Goal: Task Accomplishment & Management: Manage account settings

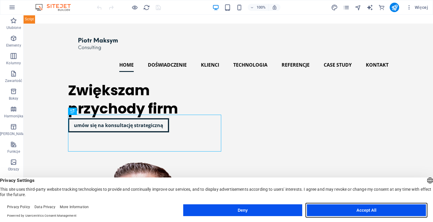
click at [343, 211] on button "Accept All" at bounding box center [366, 210] width 119 height 12
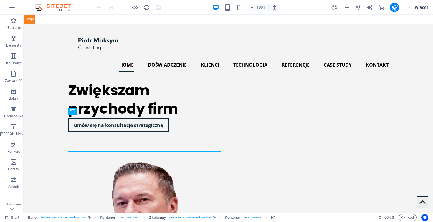
click at [421, 9] on span "Więcej" at bounding box center [417, 7] width 22 height 6
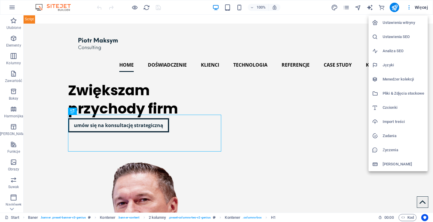
click at [390, 36] on h6 "Ustawienia SEO" at bounding box center [404, 36] width 42 height 7
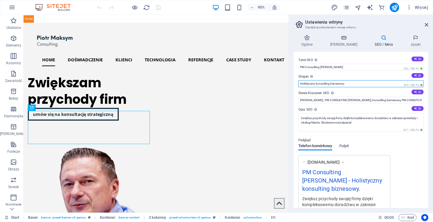
click at [303, 84] on input "Holistyczny konsulting biznesowy." at bounding box center [361, 83] width 125 height 7
click at [371, 85] on input "holistyczny konsulting biznesowy." at bounding box center [361, 83] width 125 height 7
type input "holistyczny konsulting biznesowy"
click at [343, 109] on label "Opis SEO Opisz zawartość swojej witryny - ma to kluczowe znaczenie dla wyszukiw…" at bounding box center [361, 109] width 125 height 7
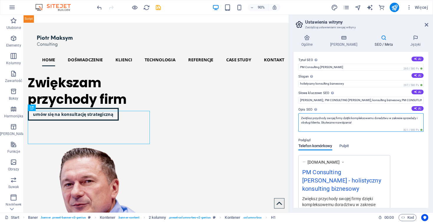
click at [343, 113] on textarea "Zwiększ przychody swojej firmy dzięki kompleksowemu doradztwu w zakresie sprzed…" at bounding box center [361, 122] width 125 height 19
drag, startPoint x: 357, startPoint y: 100, endPoint x: 410, endPoint y: 107, distance: 53.8
click at [415, 107] on div "Tytuł SEO Tytuł Twojej witryny - spraw, aby wyróżniała się w wynikach wyszukiwa…" at bounding box center [361, 130] width 135 height 156
click at [361, 108] on label "Opis SEO Opisz zawartość swojej witryny - ma to kluczowe znaczenie dla wyszukiw…" at bounding box center [361, 109] width 125 height 7
click at [361, 113] on textarea "Zwiększ przychody swojej firmy dzięki kompleksowemu doradztwu w zakresie sprzed…" at bounding box center [361, 122] width 125 height 19
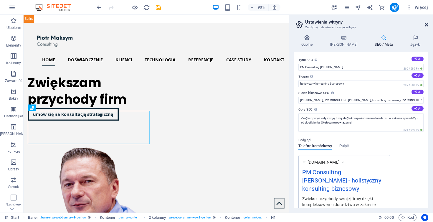
click at [428, 24] on icon at bounding box center [427, 24] width 4 height 5
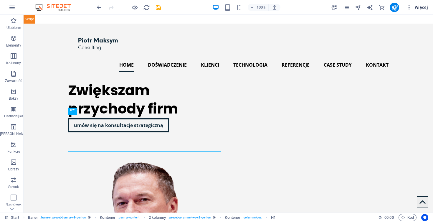
click at [421, 8] on span "Więcej" at bounding box center [417, 7] width 22 height 6
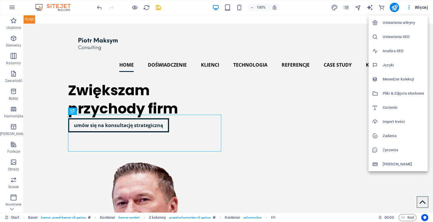
click at [398, 36] on h6 "Ustawienia SEO" at bounding box center [404, 36] width 42 height 7
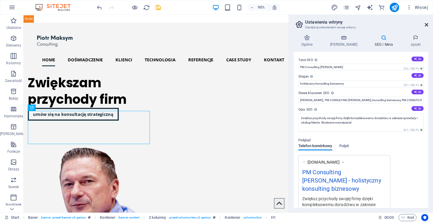
click at [427, 23] on icon at bounding box center [427, 24] width 4 height 5
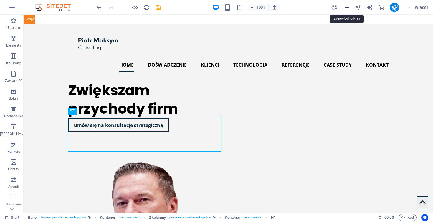
click at [347, 7] on icon "pages" at bounding box center [346, 7] width 7 height 7
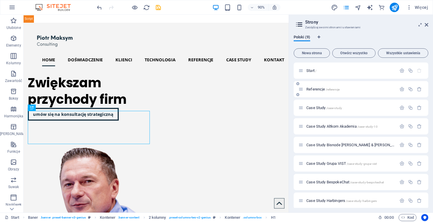
click at [352, 89] on p "Referencje /referencje" at bounding box center [351, 89] width 88 height 4
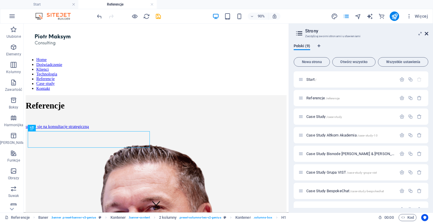
click at [427, 34] on icon at bounding box center [427, 33] width 4 height 5
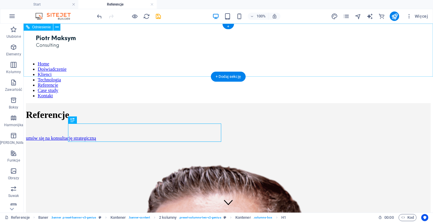
click at [38, 41] on div "Home Doświadczenie Klienci Technologia Referencje Case study Kontakt" at bounding box center [228, 64] width 405 height 77
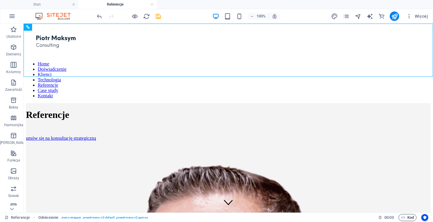
click at [409, 217] on span "Kod" at bounding box center [407, 217] width 13 height 7
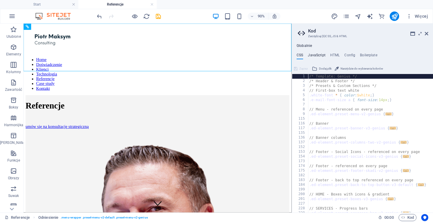
click at [316, 56] on h4 "JavaScript" at bounding box center [316, 56] width 17 height 6
type textarea "/* JS for preset "Menu V2" */"
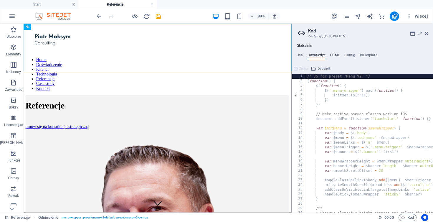
click at [333, 57] on h4 "HTML" at bounding box center [335, 56] width 10 height 6
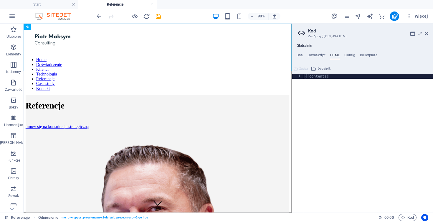
click at [330, 78] on div "{{content}}" at bounding box center [368, 148] width 129 height 148
click at [328, 86] on div "{{content}}" at bounding box center [368, 148] width 129 height 148
click at [336, 77] on div "{{content}}" at bounding box center [368, 148] width 129 height 148
paste textarea "</script>"
type textarea "</script>"
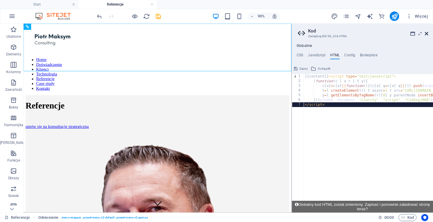
click at [427, 34] on icon at bounding box center [427, 33] width 4 height 5
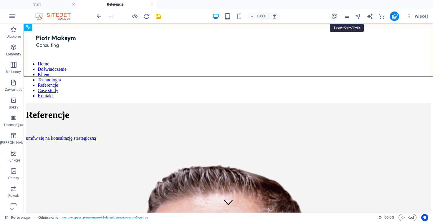
click at [346, 17] on icon "pages" at bounding box center [346, 16] width 7 height 7
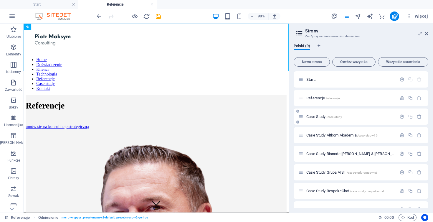
click at [349, 117] on p "Case Study /case-study" at bounding box center [351, 117] width 88 height 4
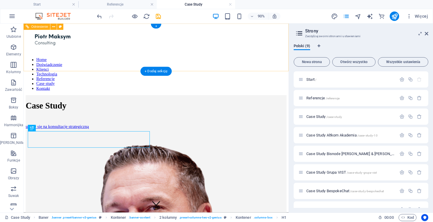
click at [32, 55] on figure at bounding box center [171, 41] width 290 height 31
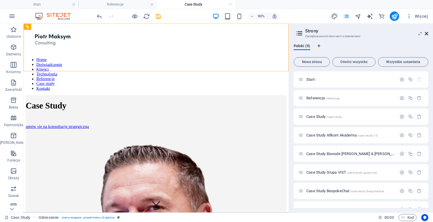
click at [426, 32] on icon at bounding box center [427, 33] width 4 height 5
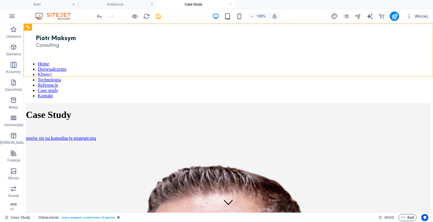
click at [408, 217] on span "Kod" at bounding box center [407, 217] width 13 height 7
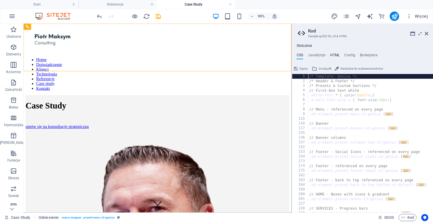
click at [336, 55] on h4 "HTML" at bounding box center [335, 56] width 10 height 6
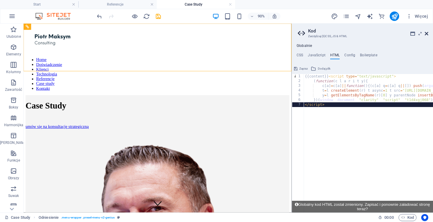
click at [427, 34] on icon at bounding box center [427, 33] width 4 height 5
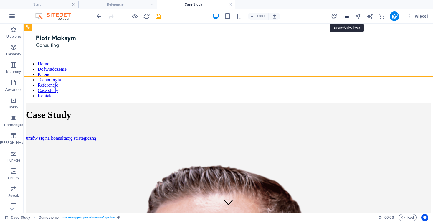
click at [346, 17] on icon "pages" at bounding box center [346, 16] width 7 height 7
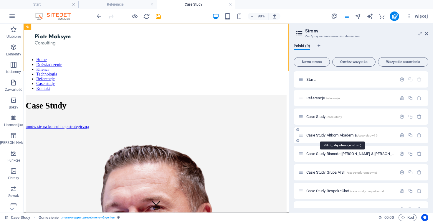
click at [327, 135] on span "Case Study Altkom Akademia /case-study-10" at bounding box center [342, 135] width 71 height 4
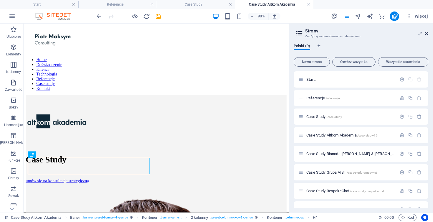
click at [427, 34] on icon at bounding box center [427, 33] width 4 height 5
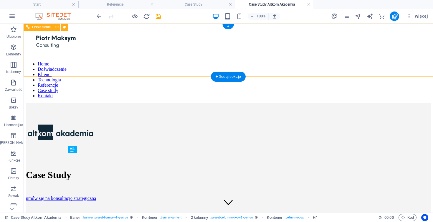
click at [56, 50] on div "Home Doświadczenie Klienci Technologia Referencje Case study Kontakt" at bounding box center [228, 64] width 405 height 77
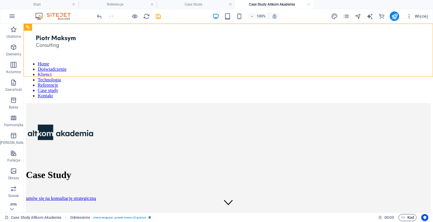
click at [409, 216] on span "Kod" at bounding box center [407, 217] width 13 height 7
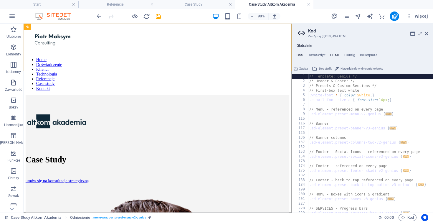
click at [335, 53] on h4 "HTML" at bounding box center [335, 56] width 10 height 6
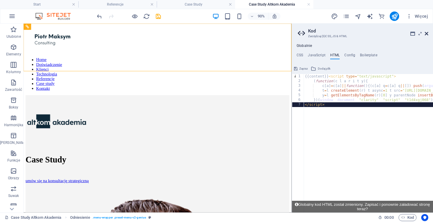
click at [427, 33] on icon at bounding box center [427, 33] width 4 height 5
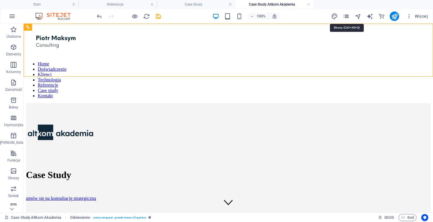
click at [347, 17] on icon "pages" at bounding box center [346, 16] width 7 height 7
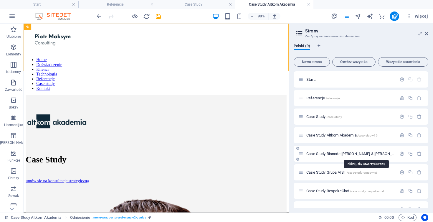
click at [331, 155] on span "Case Study Bisnode [PERSON_NAME] & [PERSON_NAME] /case-study-bisnode-dun-and-br…" at bounding box center [383, 153] width 152 height 4
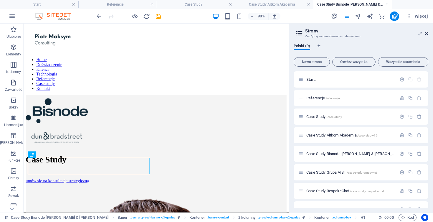
click at [428, 33] on icon at bounding box center [427, 33] width 4 height 5
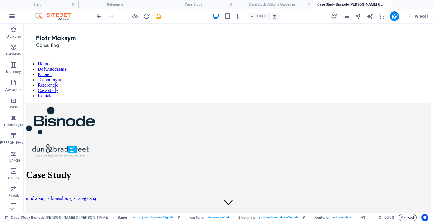
click at [407, 216] on span "Kod" at bounding box center [407, 217] width 13 height 7
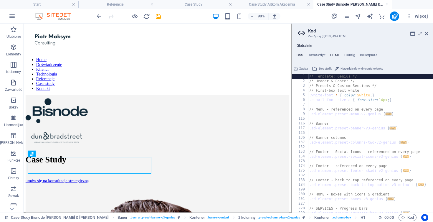
click at [335, 56] on h4 "HTML" at bounding box center [335, 56] width 10 height 6
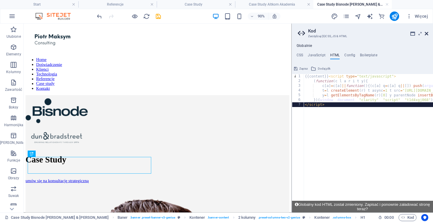
click at [428, 34] on icon at bounding box center [427, 33] width 4 height 5
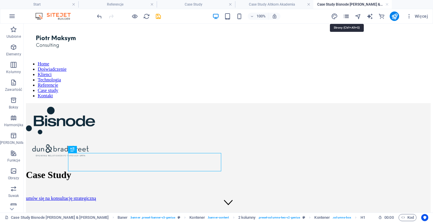
click at [347, 15] on icon "pages" at bounding box center [346, 16] width 7 height 7
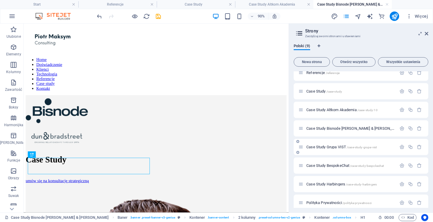
click at [332, 146] on span "Case Study Grupa VIST /case-study-grupa-vist" at bounding box center [342, 147] width 70 height 4
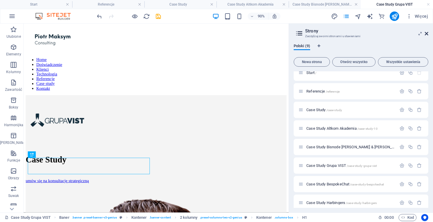
click at [427, 34] on icon at bounding box center [427, 33] width 4 height 5
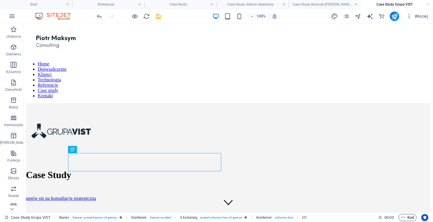
click at [405, 218] on span "Kod" at bounding box center [407, 217] width 13 height 7
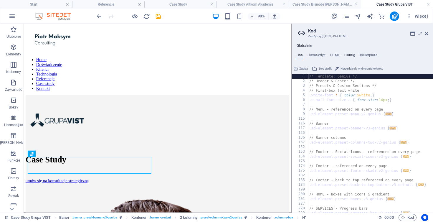
click at [349, 55] on h4 "Config" at bounding box center [350, 56] width 11 height 6
type textarea "$color-background: #ffffff;"
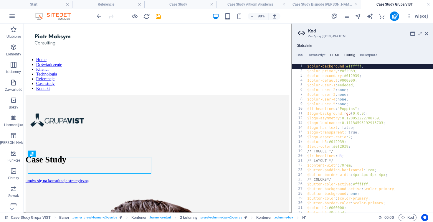
click at [335, 56] on h4 "HTML" at bounding box center [335, 56] width 10 height 6
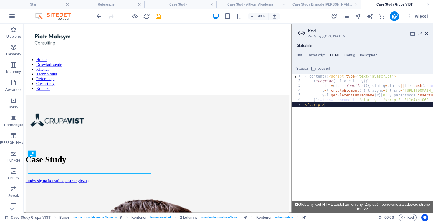
click at [427, 34] on icon at bounding box center [427, 33] width 4 height 5
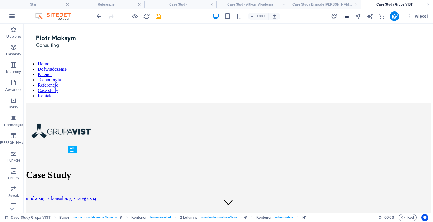
click at [348, 19] on icon "pages" at bounding box center [346, 16] width 7 height 7
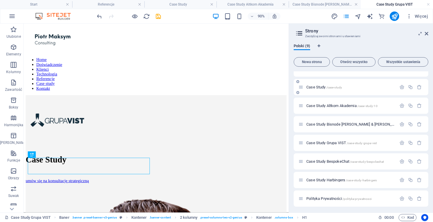
scroll to position [31, 0]
click at [334, 160] on span "Case Study BespokeChat /case-study-bespokechat" at bounding box center [346, 160] width 78 height 4
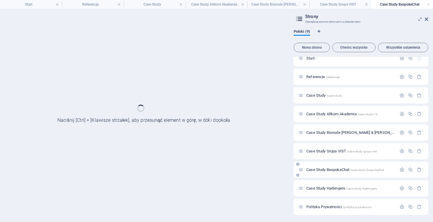
scroll to position [0, 0]
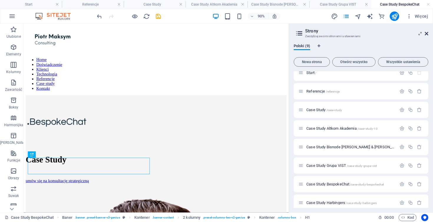
click at [428, 33] on icon at bounding box center [427, 33] width 4 height 5
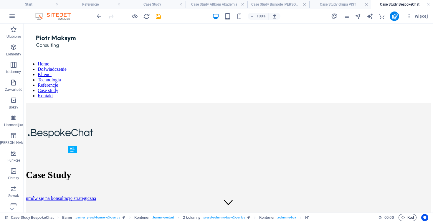
click at [407, 216] on span "Kod" at bounding box center [407, 217] width 13 height 7
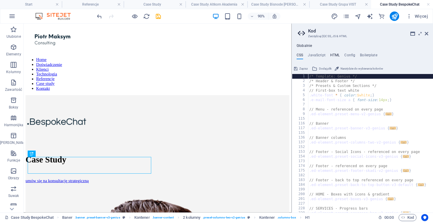
click at [333, 53] on h4 "HTML" at bounding box center [335, 56] width 10 height 6
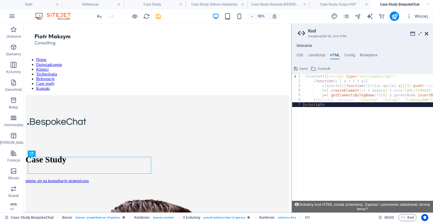
click at [427, 34] on icon at bounding box center [427, 33] width 4 height 5
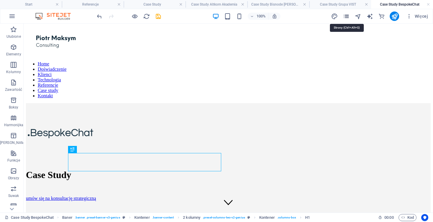
click at [345, 15] on icon "pages" at bounding box center [346, 16] width 7 height 7
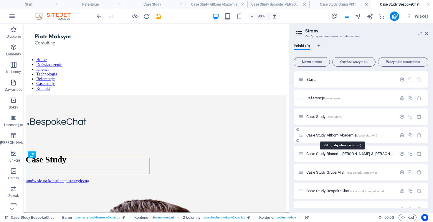
scroll to position [31, 0]
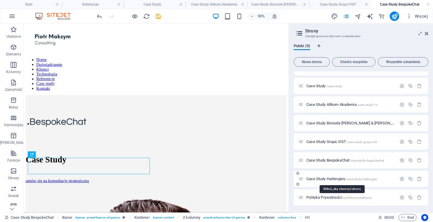
click at [333, 178] on span "Case Study Harbingers /case-study-harbingers" at bounding box center [342, 179] width 70 height 4
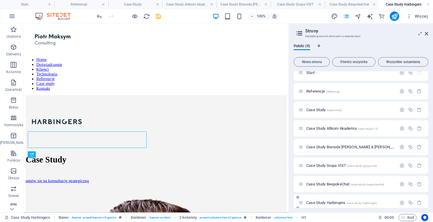
scroll to position [0, 0]
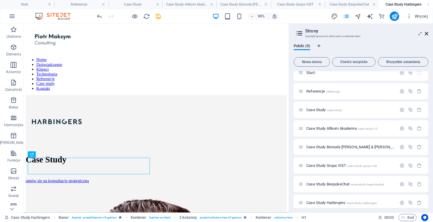
click at [427, 32] on icon at bounding box center [427, 33] width 4 height 5
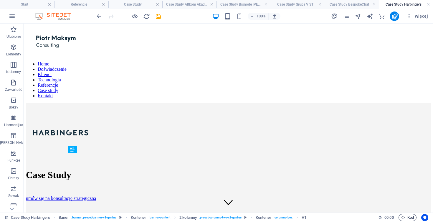
click at [406, 218] on span "Kod" at bounding box center [407, 217] width 13 height 7
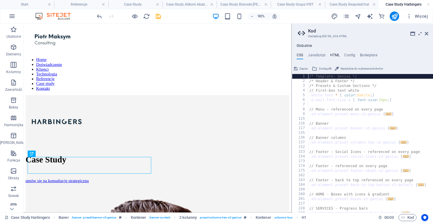
click at [334, 54] on h4 "HTML" at bounding box center [335, 56] width 10 height 6
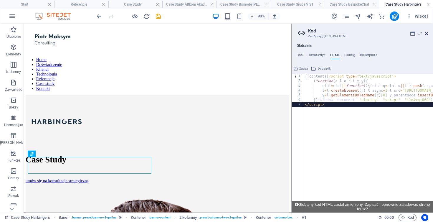
click at [428, 32] on icon at bounding box center [427, 33] width 4 height 5
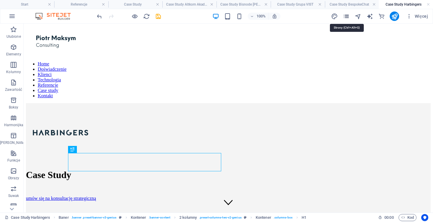
click at [345, 16] on icon "pages" at bounding box center [346, 16] width 7 height 7
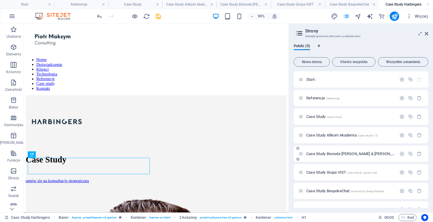
scroll to position [31, 0]
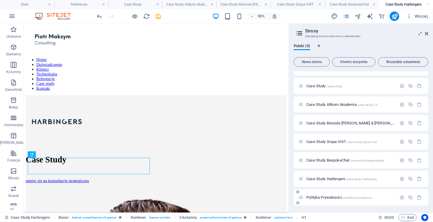
click at [331, 196] on span "Polityka Prywatności /polityka-prywatnosci" at bounding box center [339, 197] width 65 height 4
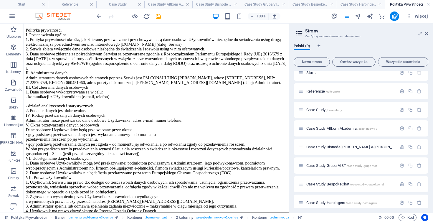
scroll to position [0, 0]
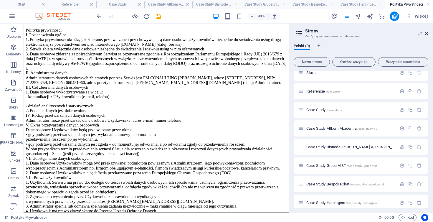
click at [428, 32] on icon at bounding box center [427, 33] width 4 height 5
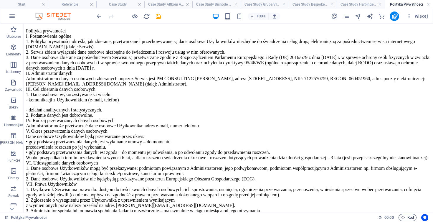
click at [410, 216] on span "Kod" at bounding box center [407, 217] width 13 height 7
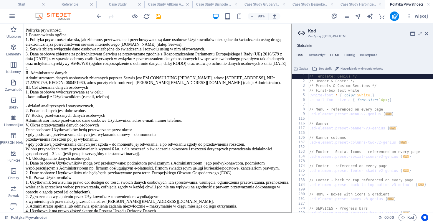
click at [335, 55] on h4 "HTML" at bounding box center [335, 56] width 10 height 6
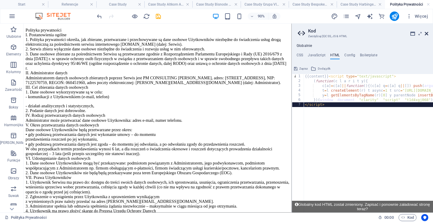
click at [428, 32] on icon at bounding box center [427, 33] width 4 height 5
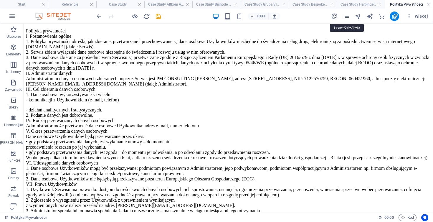
click at [346, 16] on icon "pages" at bounding box center [346, 16] width 7 height 7
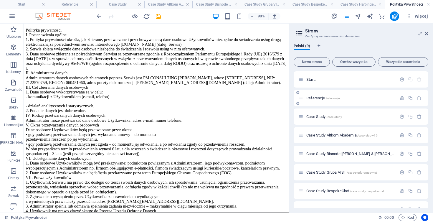
click at [340, 96] on p "Referencje /referencje" at bounding box center [351, 98] width 88 height 4
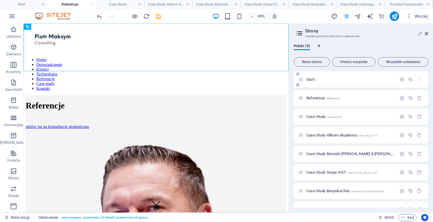
click at [323, 79] on p "Start /" at bounding box center [351, 80] width 88 height 4
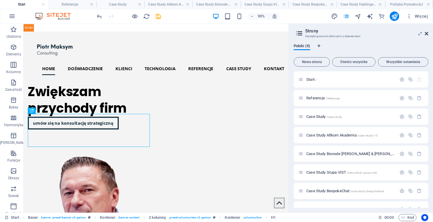
click at [427, 33] on icon at bounding box center [427, 33] width 4 height 5
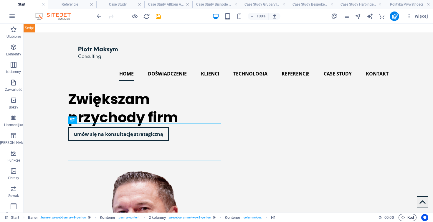
click at [405, 216] on icon "button" at bounding box center [403, 217] width 4 height 4
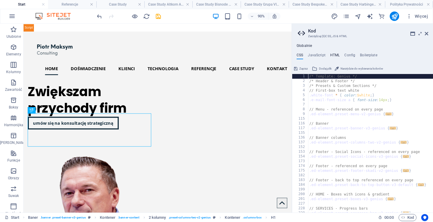
click at [335, 56] on h4 "HTML" at bounding box center [335, 56] width 10 height 6
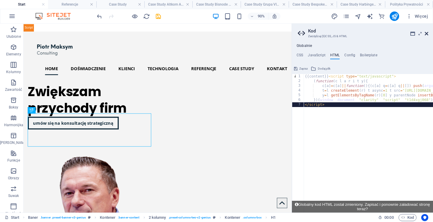
click at [427, 33] on icon at bounding box center [427, 33] width 4 height 5
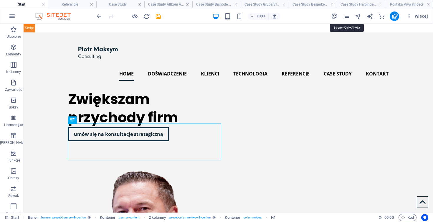
click at [347, 17] on icon "pages" at bounding box center [346, 16] width 7 height 7
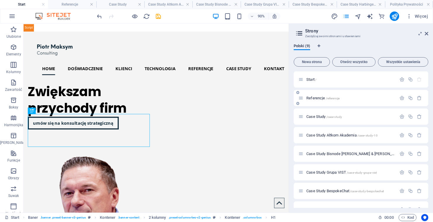
click at [342, 98] on p "Referencje /referencje" at bounding box center [351, 98] width 88 height 4
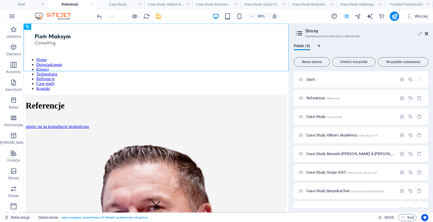
click at [428, 33] on icon at bounding box center [427, 33] width 4 height 5
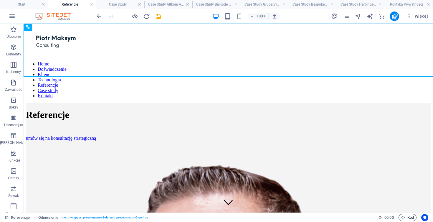
click at [408, 216] on span "Kod" at bounding box center [407, 217] width 13 height 7
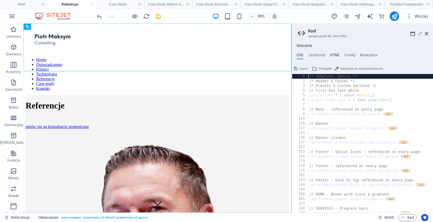
click at [336, 56] on h4 "HTML" at bounding box center [335, 56] width 10 height 6
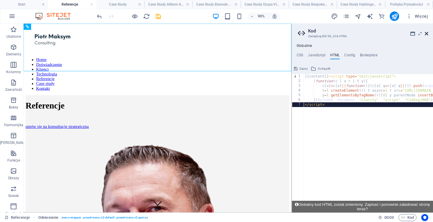
click at [427, 33] on icon at bounding box center [427, 33] width 4 height 5
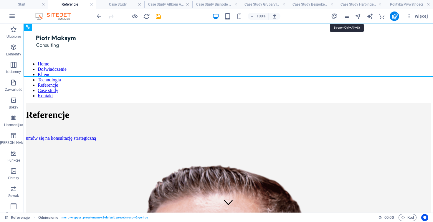
click at [347, 17] on icon "pages" at bounding box center [346, 16] width 7 height 7
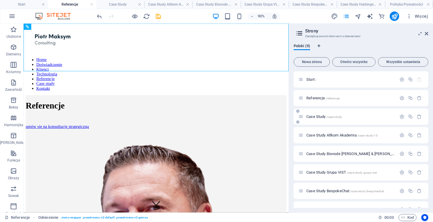
click at [357, 118] on p "Case Study /case-study" at bounding box center [351, 117] width 88 height 4
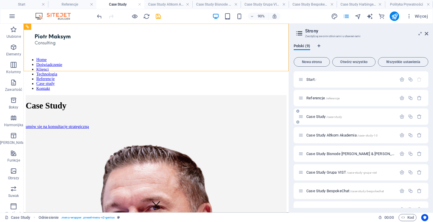
click at [345, 116] on p "Case Study /case-study" at bounding box center [351, 117] width 88 height 4
click at [427, 33] on icon at bounding box center [427, 33] width 4 height 5
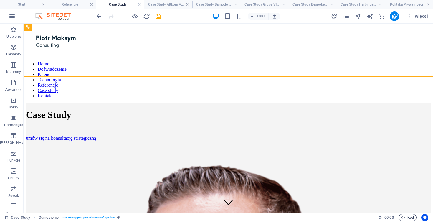
click at [408, 217] on span "Kod" at bounding box center [407, 217] width 13 height 7
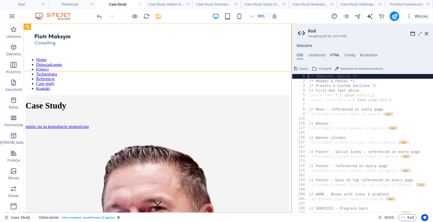
click at [332, 54] on h4 "HTML" at bounding box center [335, 56] width 10 height 6
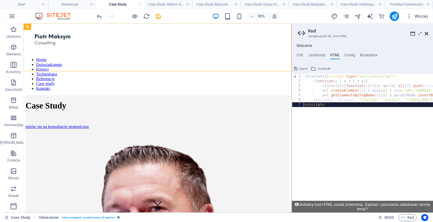
click at [426, 33] on icon at bounding box center [427, 33] width 4 height 5
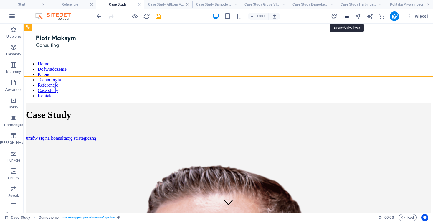
click at [348, 17] on icon "pages" at bounding box center [346, 16] width 7 height 7
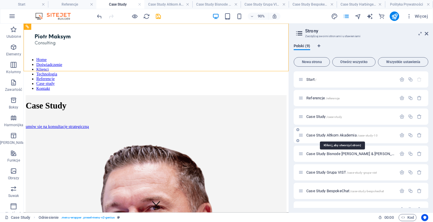
click at [348, 136] on span "Case Study Altkom Akademia /case-study-10" at bounding box center [342, 135] width 71 height 4
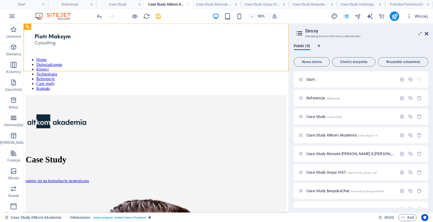
click at [428, 33] on icon at bounding box center [427, 33] width 4 height 5
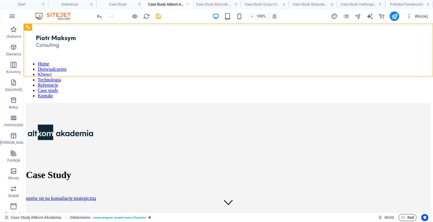
click at [407, 216] on span "Kod" at bounding box center [407, 217] width 13 height 7
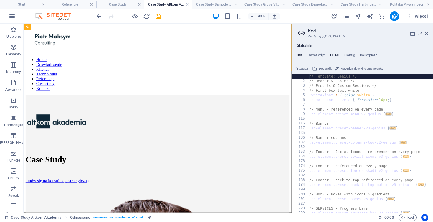
click at [335, 55] on h4 "HTML" at bounding box center [335, 56] width 10 height 6
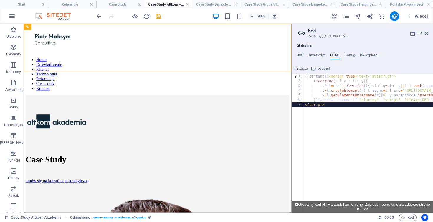
click at [429, 31] on aside "Kod Zarządzaj (S)CSS, JS & HTML Globalnie CSS JavaScript HTML Config Boilerplat…" at bounding box center [362, 118] width 141 height 189
click at [428, 32] on icon at bounding box center [427, 33] width 4 height 5
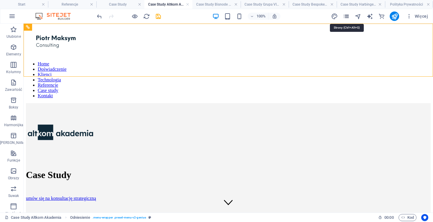
click at [347, 16] on icon "pages" at bounding box center [346, 16] width 7 height 7
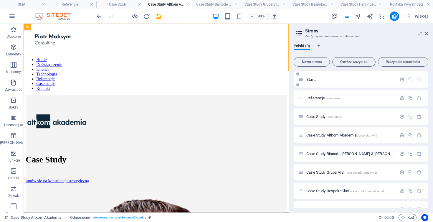
click at [340, 78] on p "Start /" at bounding box center [351, 80] width 88 height 4
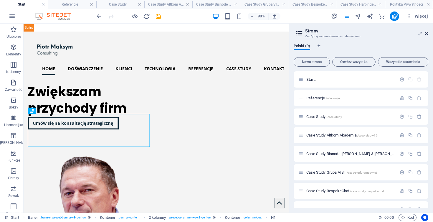
click at [427, 33] on icon at bounding box center [427, 33] width 4 height 5
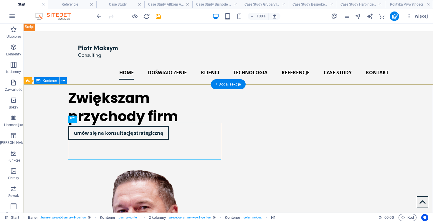
scroll to position [0, 0]
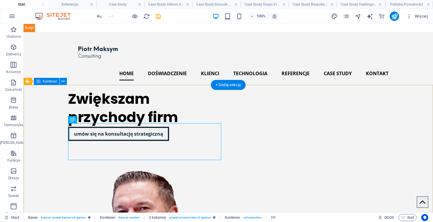
click at [44, 106] on div "Zwiększam przychody firm umów się na konsultację strategiczną" at bounding box center [229, 191] width 410 height 213
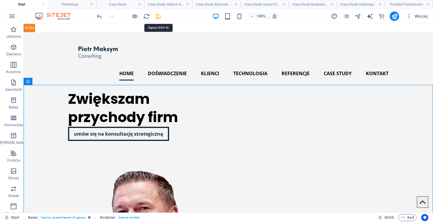
click at [158, 16] on icon "save" at bounding box center [158, 16] width 7 height 7
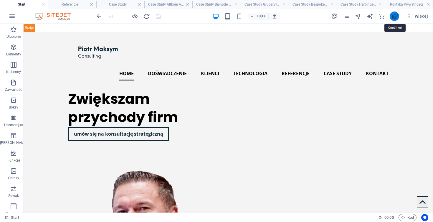
click at [396, 17] on icon "publish" at bounding box center [394, 16] width 7 height 7
